Goal: Contribute content: Contribute content

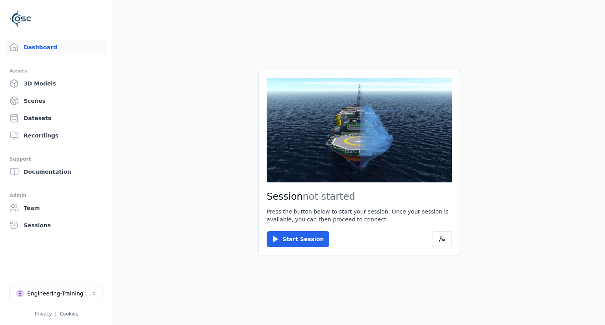
click at [38, 84] on link "3D Models" at bounding box center [56, 84] width 100 height 16
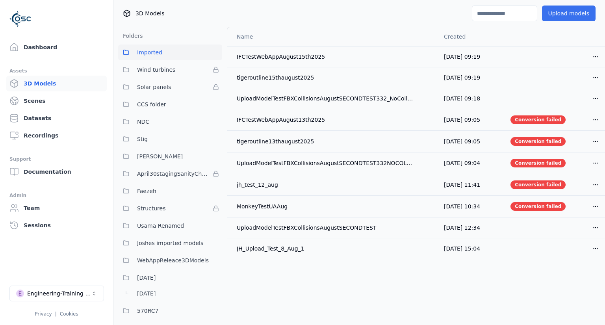
click at [564, 13] on button "Upload models" at bounding box center [569, 14] width 54 height 16
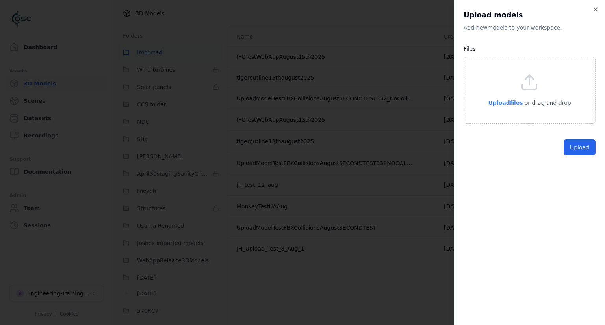
click at [513, 104] on span "Upload files" at bounding box center [505, 103] width 35 height 6
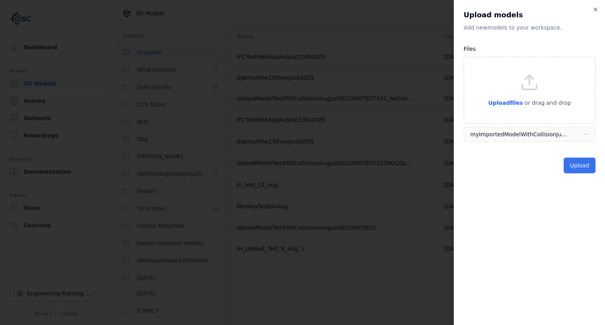
click at [583, 165] on button "Upload" at bounding box center [580, 166] width 32 height 16
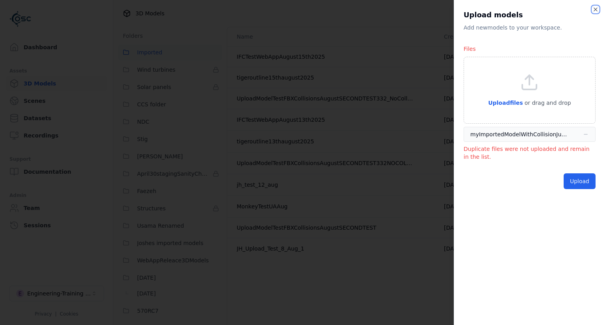
click at [594, 8] on icon "button" at bounding box center [595, 9] width 6 height 6
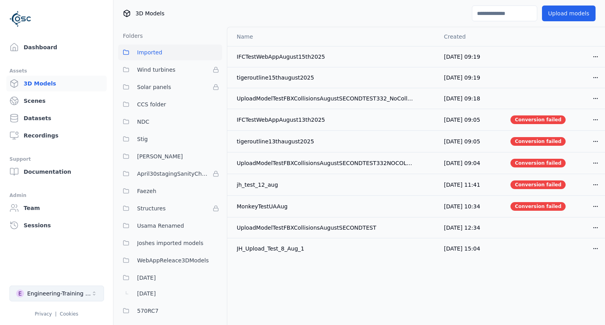
click at [95, 293] on icon "Select a workspace" at bounding box center [94, 293] width 6 height 6
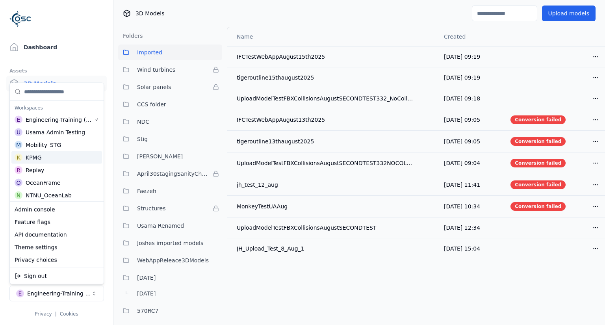
scroll to position [39, 0]
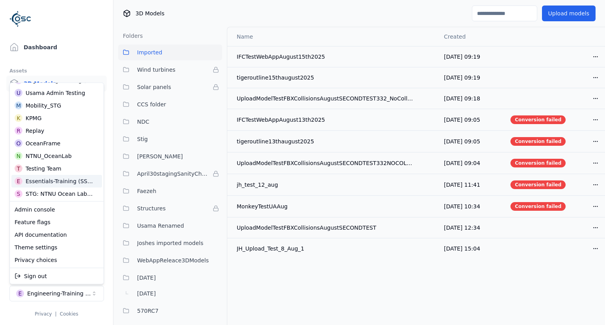
click at [75, 182] on div "Essentials-Training (SSO Staging)" at bounding box center [60, 181] width 69 height 8
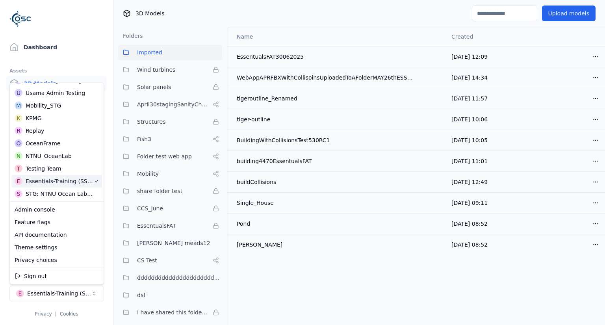
click at [576, 17] on html "Dashboard Assets 3D Models Scenes Datasets Recordings Support Documentation Adm…" at bounding box center [302, 162] width 605 height 325
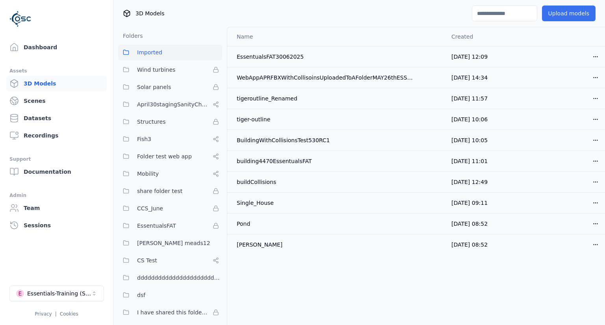
click at [580, 11] on button "Upload models" at bounding box center [569, 14] width 54 height 16
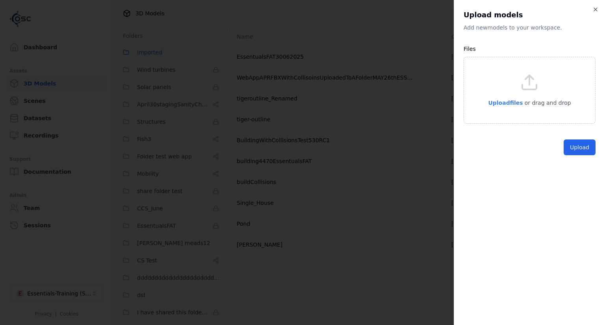
click at [511, 103] on span "Upload files" at bounding box center [505, 103] width 35 height 6
click at [588, 166] on button "Upload" at bounding box center [580, 166] width 32 height 16
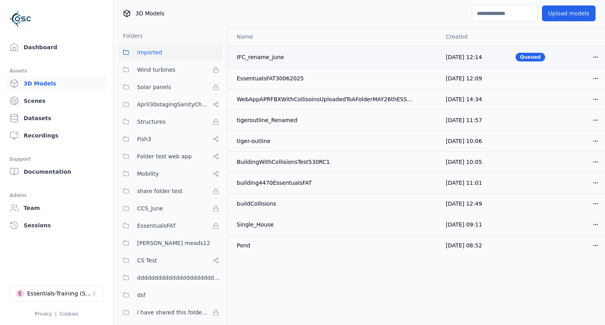
click at [597, 55] on html "Dashboard Assets 3D Models Scenes Datasets Recordings Support Documentation Adm…" at bounding box center [302, 162] width 605 height 325
click at [578, 116] on div "Download" at bounding box center [578, 112] width 46 height 13
click at [598, 56] on html "Dashboard Assets 3D Models Scenes Datasets Recordings Support Documentation Adm…" at bounding box center [302, 162] width 605 height 325
click at [395, 4] on html "Dashboard Assets 3D Models Scenes Datasets Recordings Support Documentation Adm…" at bounding box center [302, 162] width 605 height 325
click at [594, 77] on html "Dashboard Assets 3D Models Scenes Datasets Recordings Support Documentation Adm…" at bounding box center [302, 162] width 605 height 325
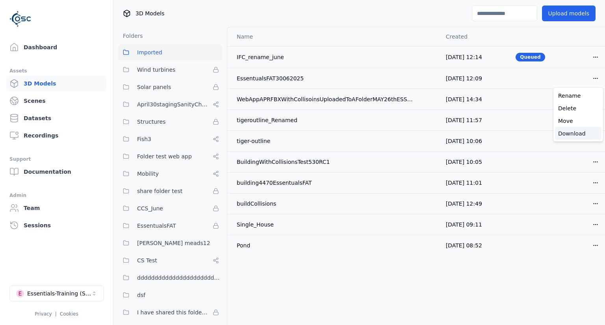
click at [575, 137] on div "Download" at bounding box center [578, 133] width 46 height 13
click at [594, 55] on html "Dashboard Assets 3D Models Scenes Datasets Recordings Support Documentation Adm…" at bounding box center [302, 162] width 605 height 325
click at [97, 295] on button "E Essentials-Training (SSO Staging)" at bounding box center [56, 294] width 95 height 16
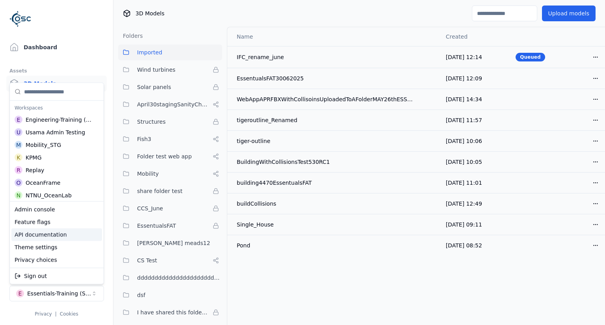
click at [45, 236] on div "API documentation" at bounding box center [56, 234] width 91 height 13
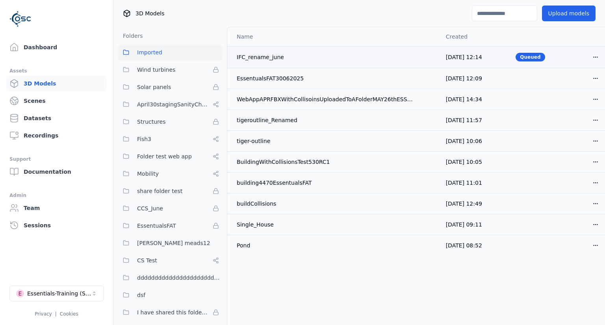
click at [592, 56] on html "Dashboard Assets 3D Models Scenes Datasets Recordings Support Documentation Adm…" at bounding box center [302, 162] width 605 height 325
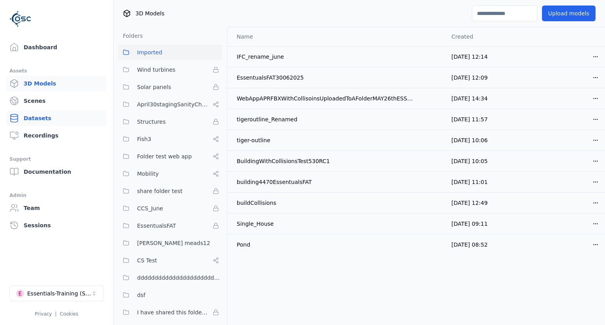
click at [41, 122] on link "Datasets" at bounding box center [56, 118] width 100 height 16
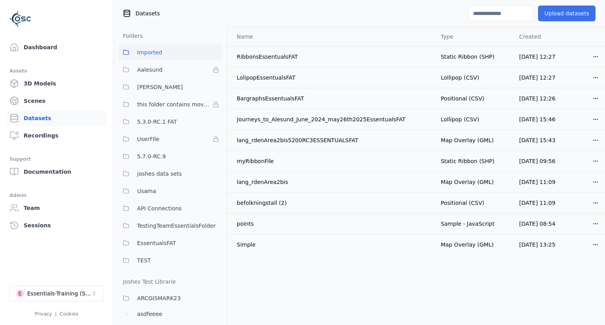
click at [582, 10] on button "Upload datasets" at bounding box center [567, 14] width 58 height 16
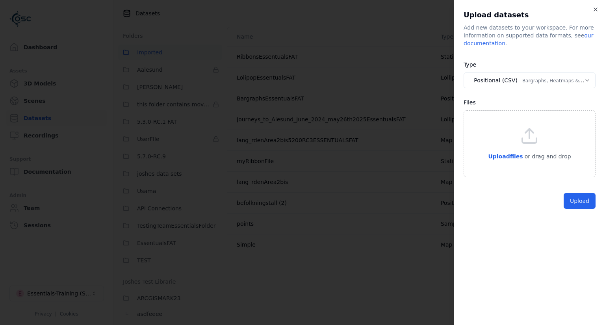
click at [589, 81] on body "Dashboard Assets 3D Models Scenes Datasets Recordings Support Documentation Adm…" at bounding box center [302, 162] width 605 height 325
click at [589, 80] on icon "button" at bounding box center [587, 80] width 6 height 6
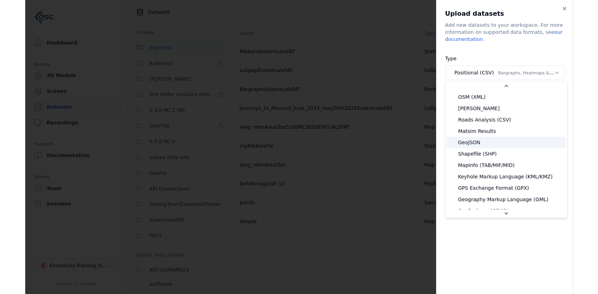
scroll to position [118, 0]
